Goal: Check status

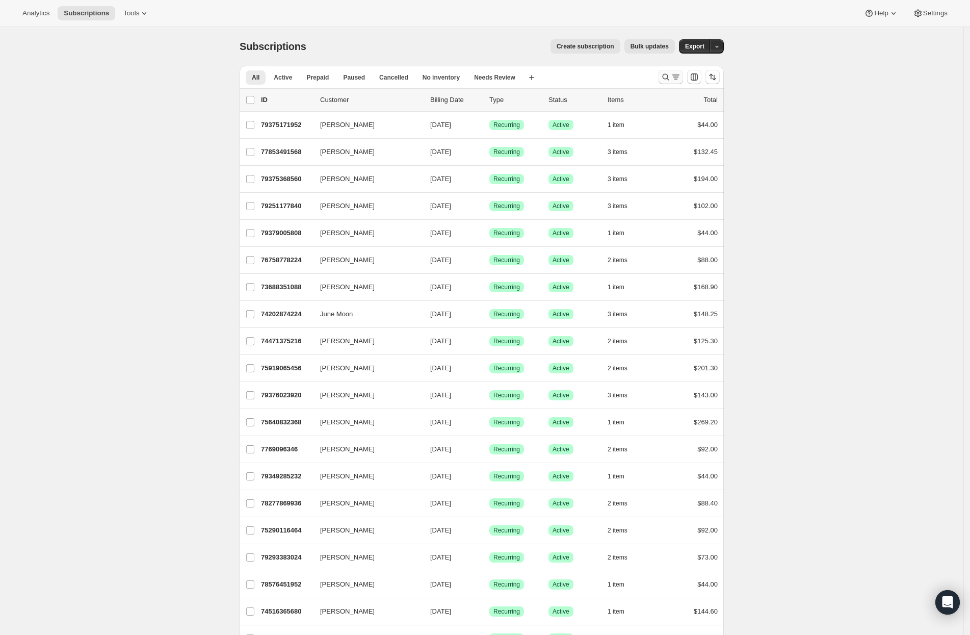
click at [673, 76] on icon "Search and filter results" at bounding box center [676, 77] width 10 height 10
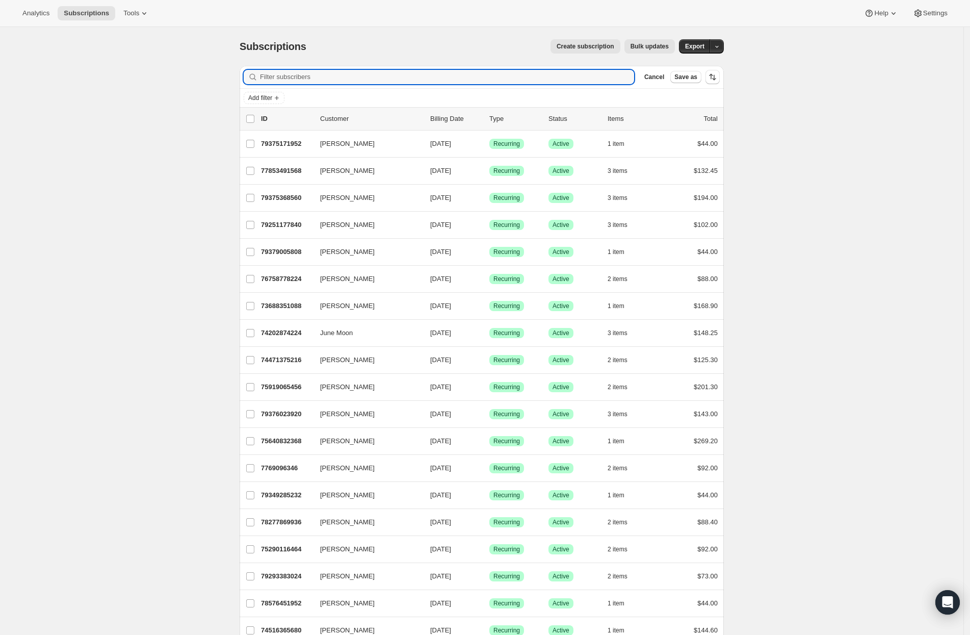
paste input "[PERSON_NAME]"
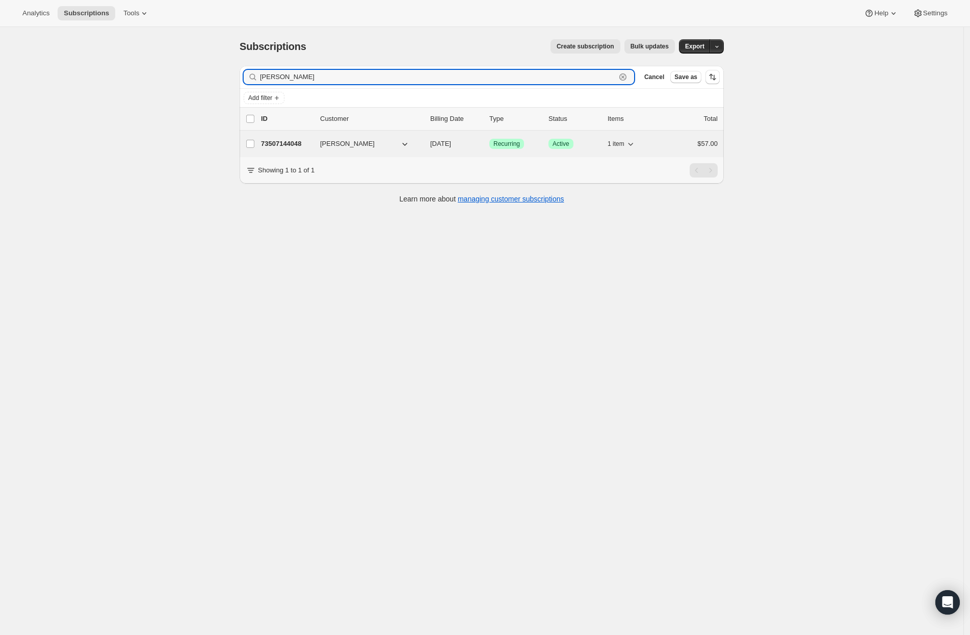
type input "[PERSON_NAME]"
click at [308, 140] on p "73507144048" at bounding box center [286, 144] width 51 height 10
